Goal: Find specific page/section: Find specific page/section

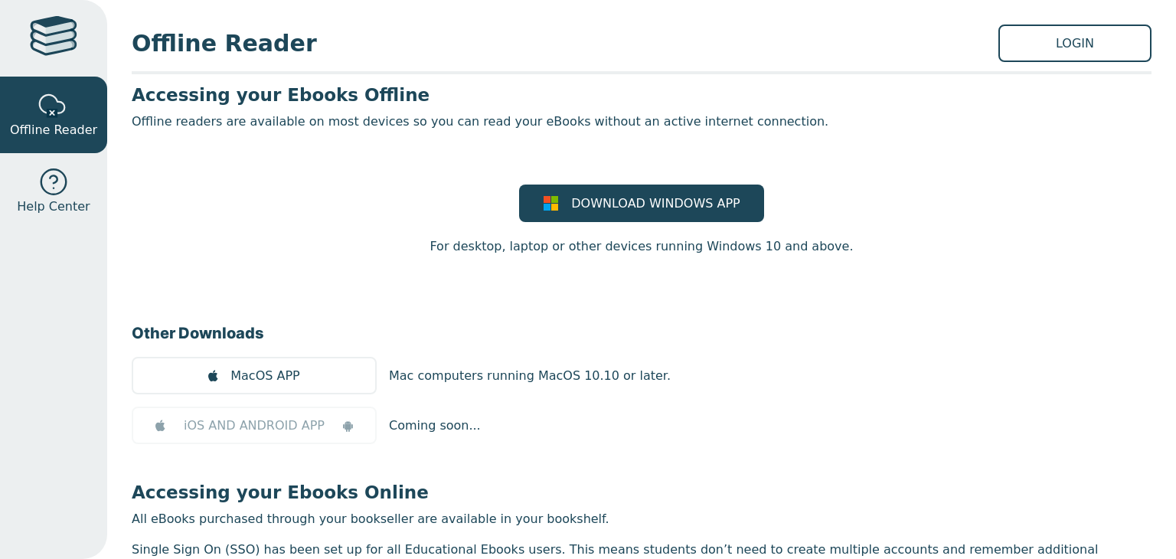
click at [205, 54] on span "Offline Reader" at bounding box center [565, 43] width 867 height 34
click at [186, 90] on h3 "Accessing your Ebooks Offline" at bounding box center [642, 94] width 1020 height 23
click at [52, 42] on div at bounding box center [53, 38] width 47 height 44
click at [1052, 41] on link "LOGIN" at bounding box center [1075, 44] width 153 height 38
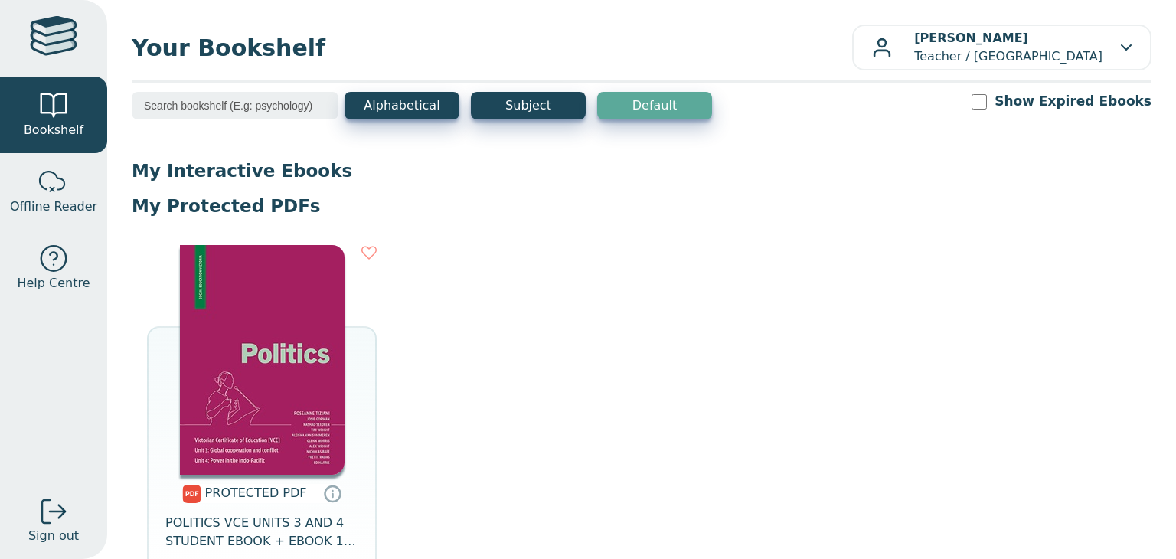
click at [306, 331] on img at bounding box center [262, 360] width 165 height 230
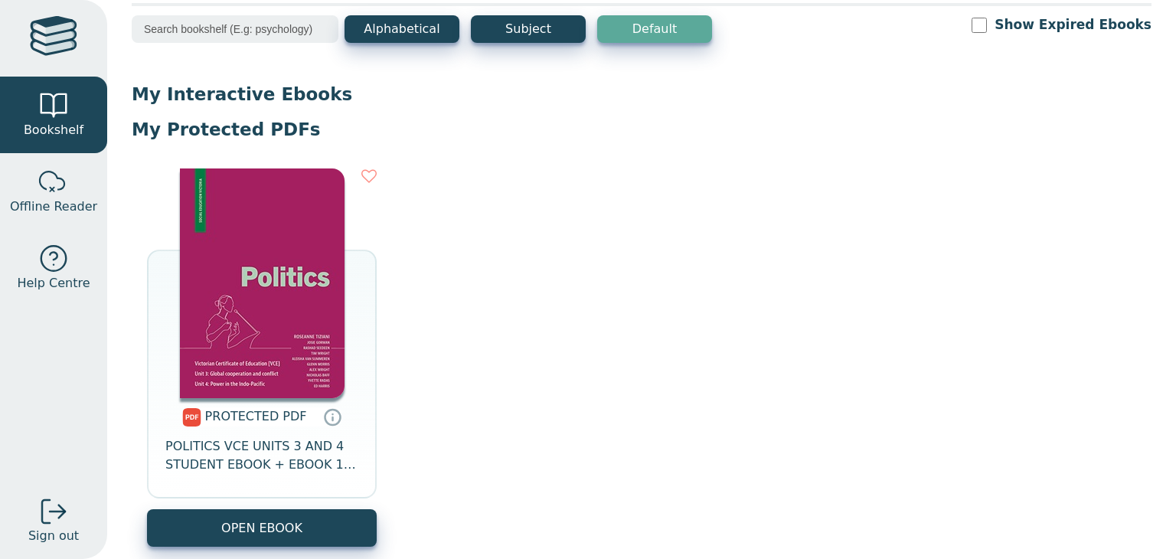
scroll to position [77, 0]
click at [44, 184] on div at bounding box center [53, 182] width 31 height 31
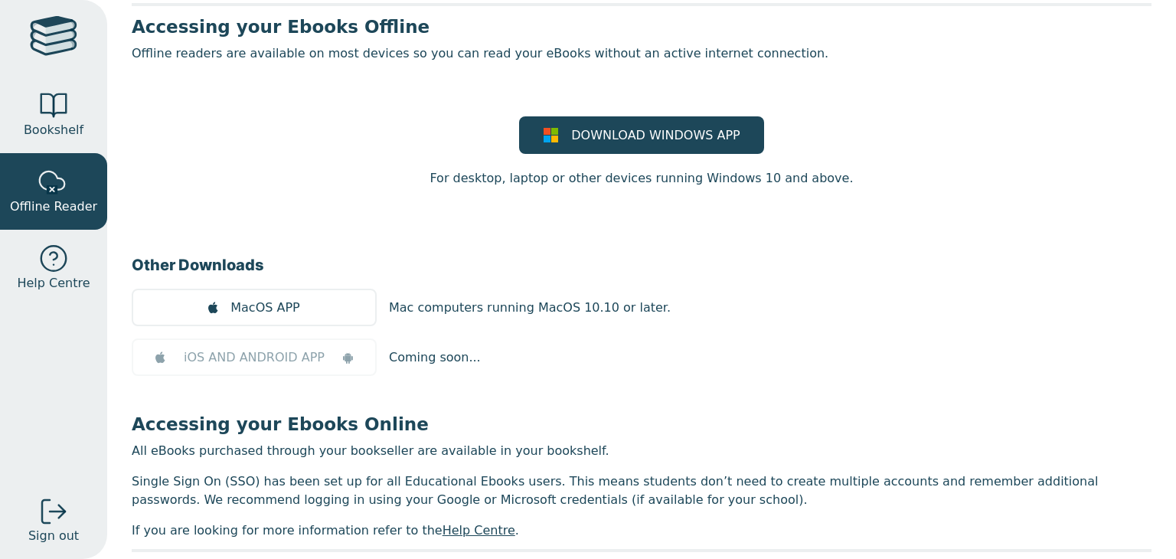
scroll to position [122, 0]
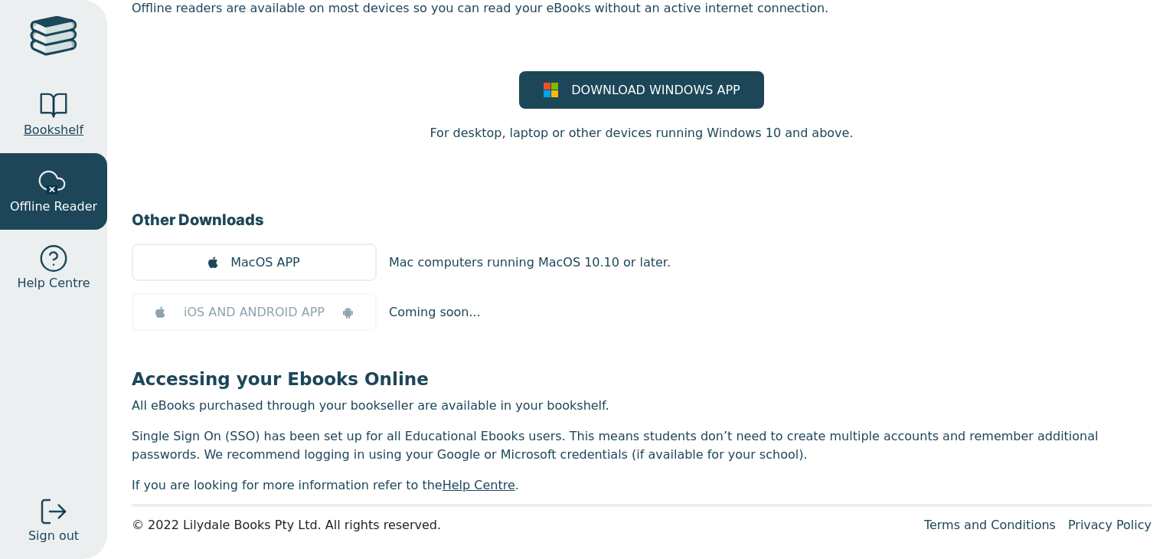
click at [56, 121] on span "Bookshelf" at bounding box center [54, 130] width 60 height 18
